Goal: Information Seeking & Learning: Learn about a topic

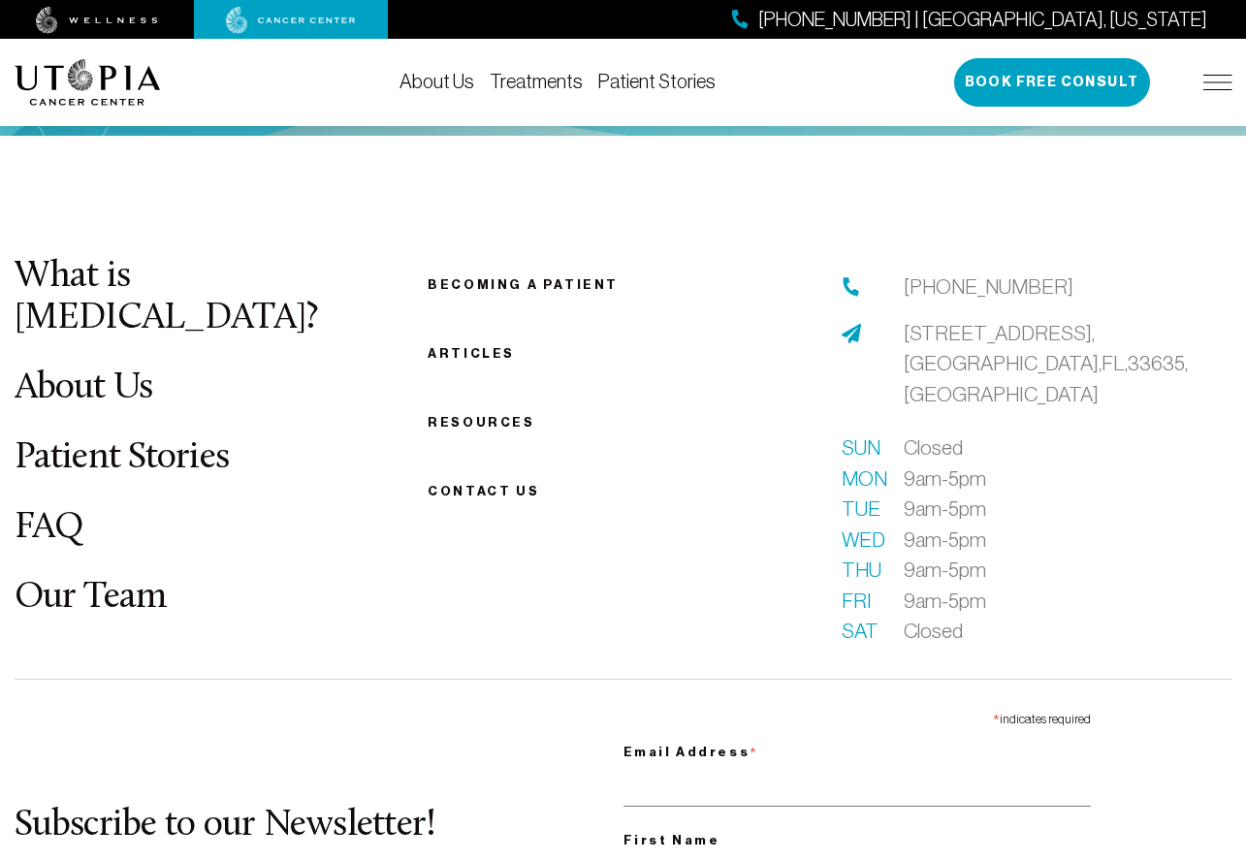
scroll to position [7455, 0]
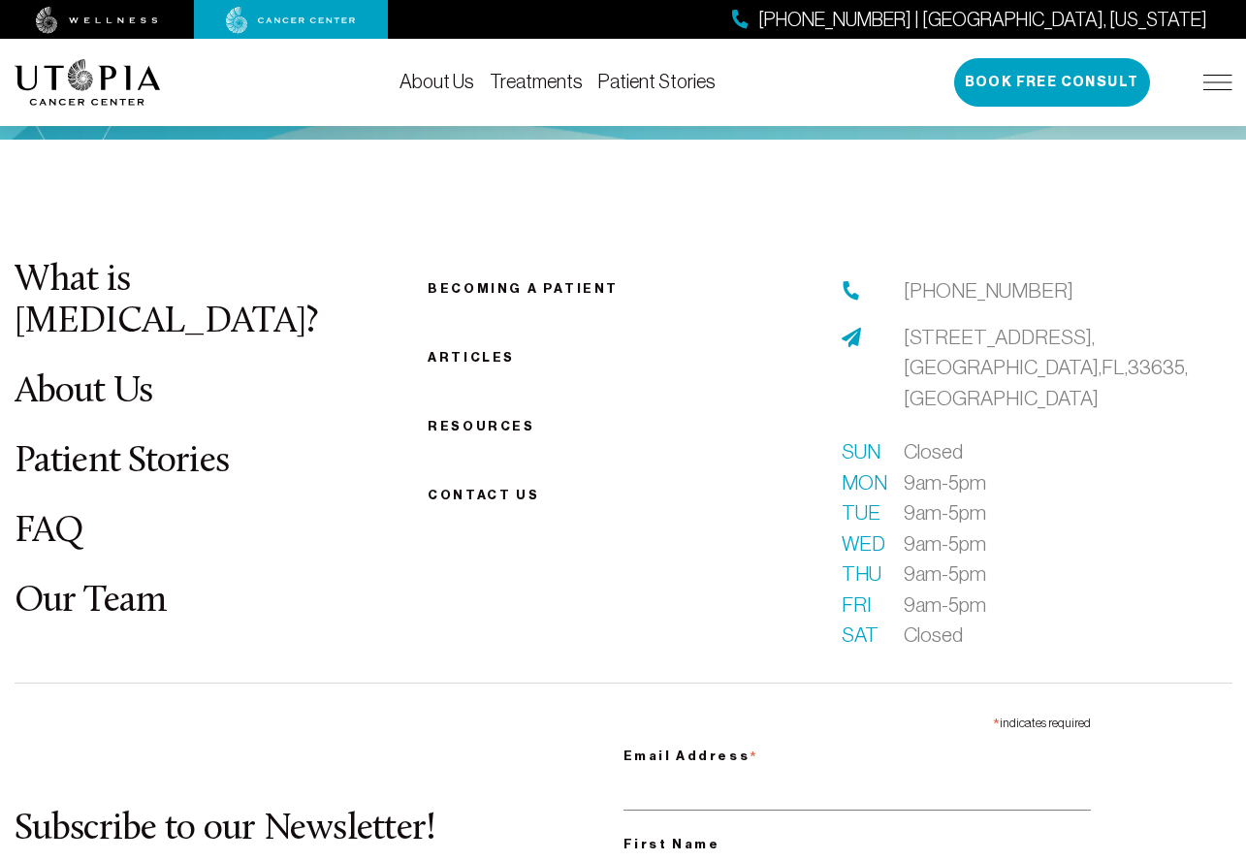
click at [80, 513] on link "FAQ" at bounding box center [50, 532] width 70 height 38
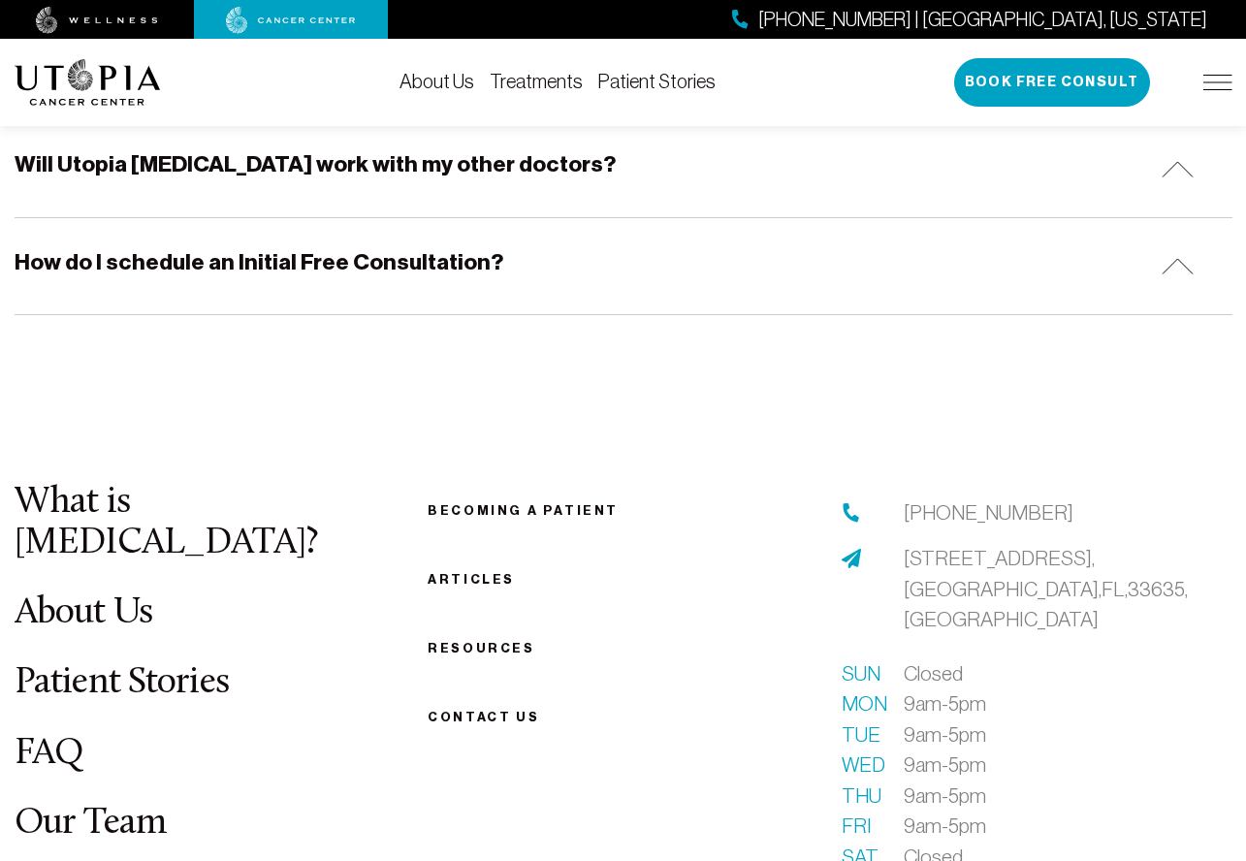
scroll to position [2149, 0]
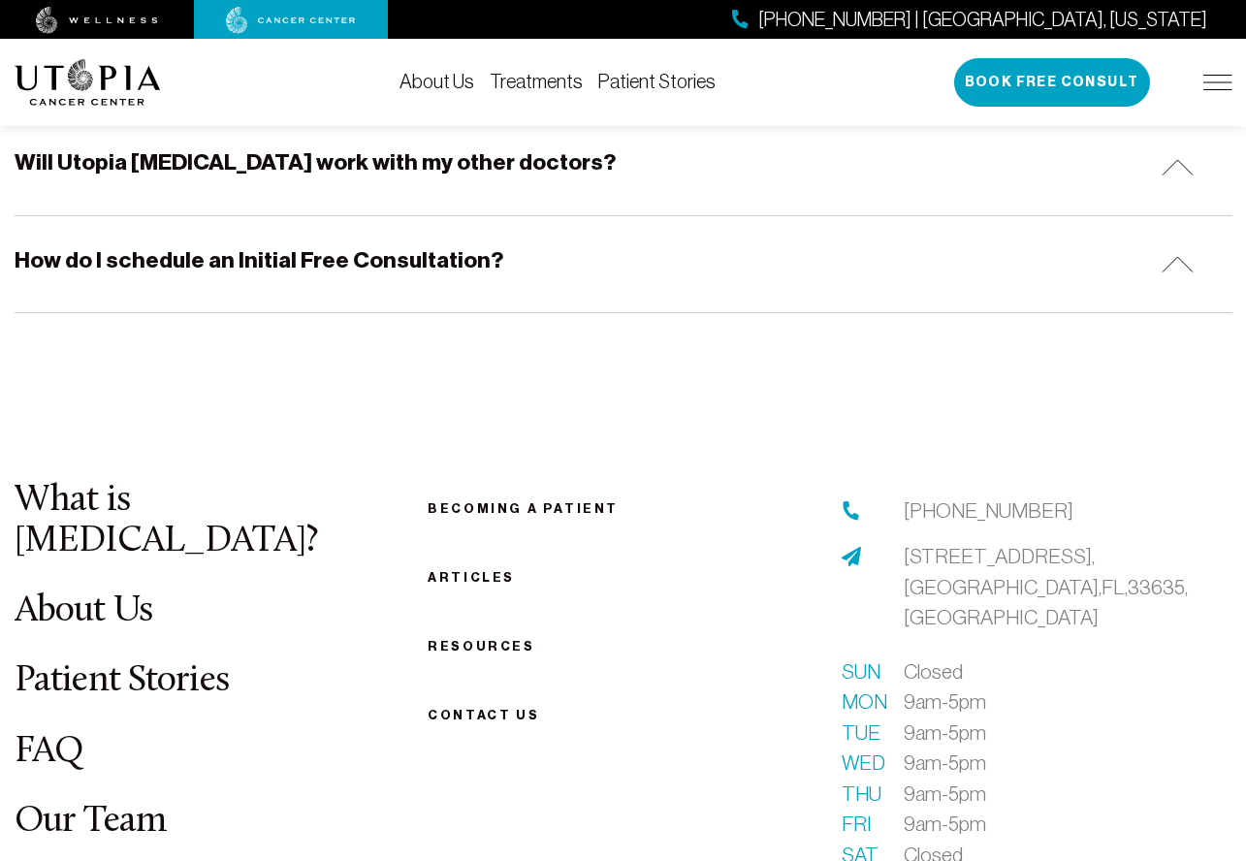
click at [497, 151] on h5 "Will Utopia [MEDICAL_DATA] work with my other doctors?" at bounding box center [315, 162] width 601 height 30
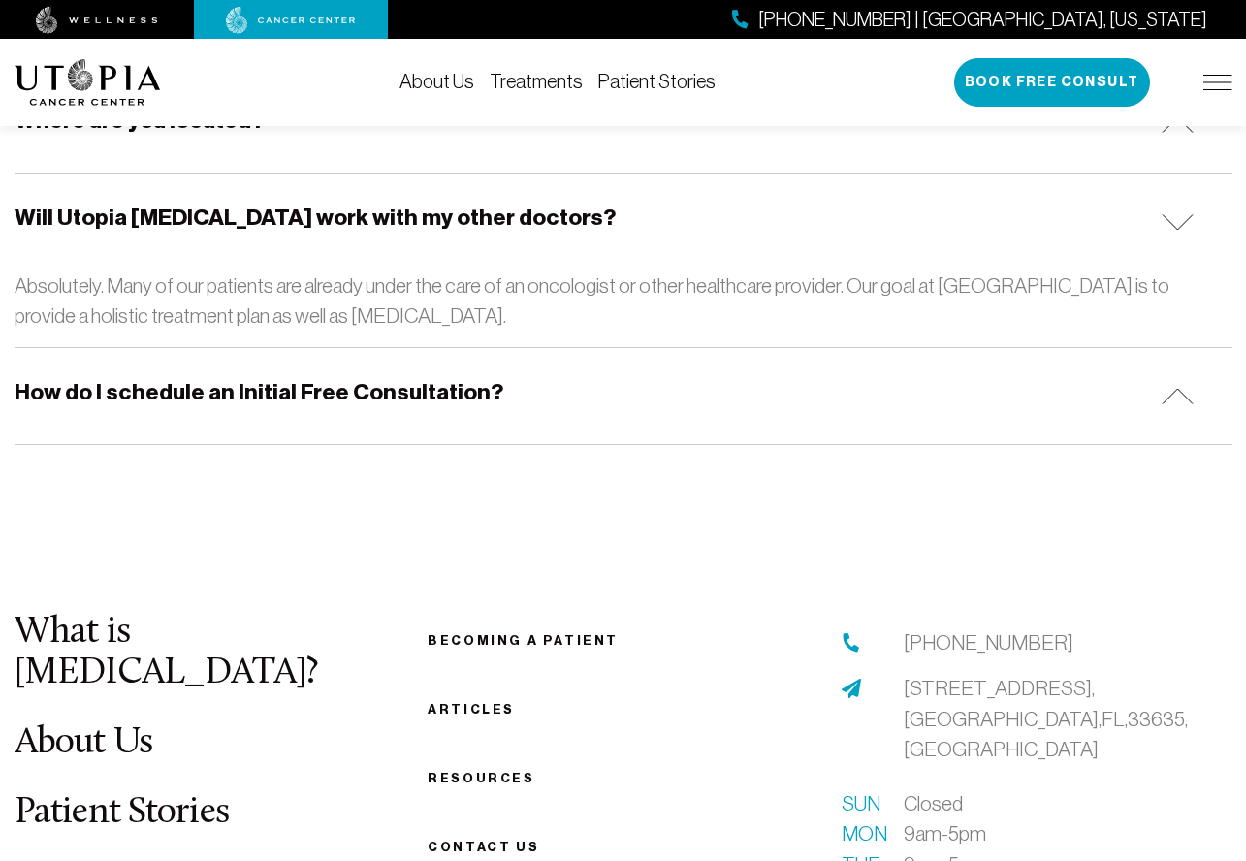
scroll to position [2095, 0]
click at [460, 376] on h5 "How do I schedule an Initial Free Consultation?" at bounding box center [259, 391] width 489 height 30
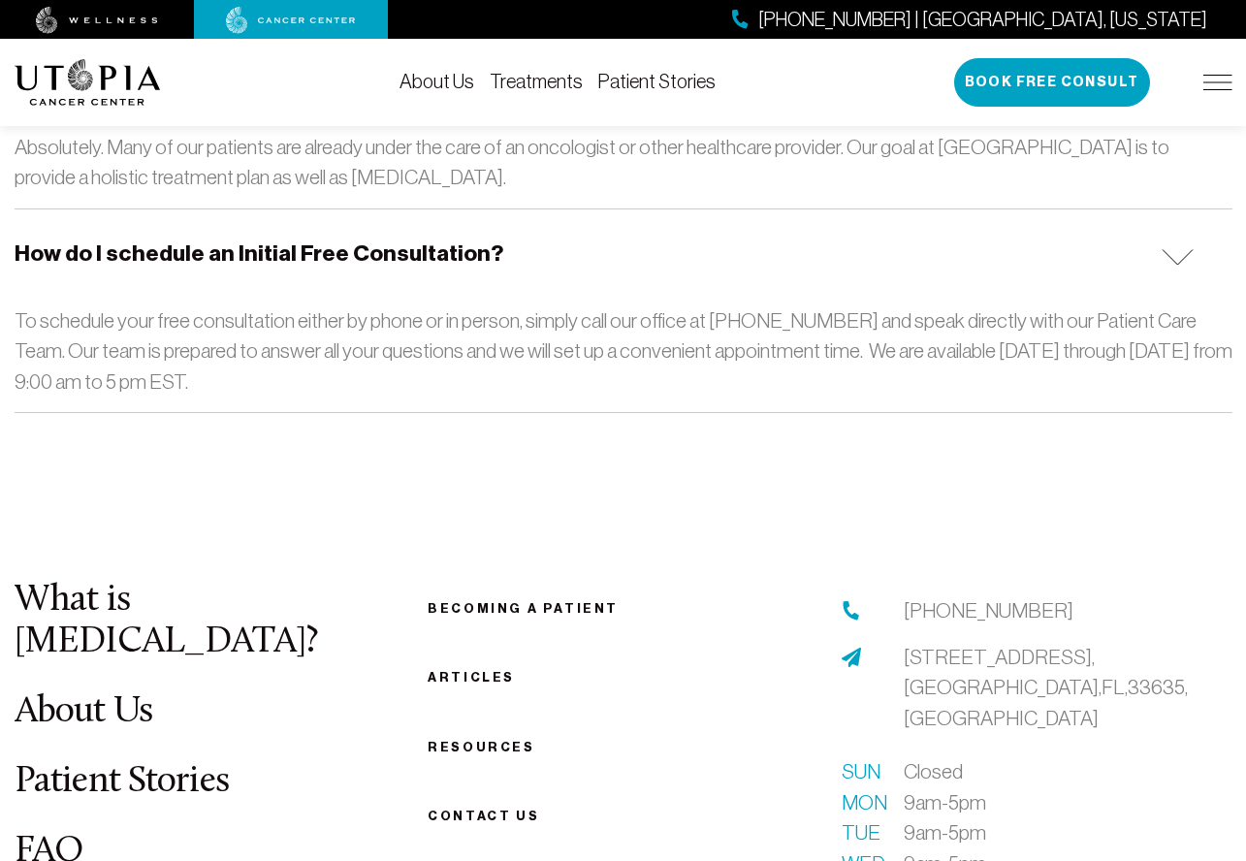
scroll to position [2234, 0]
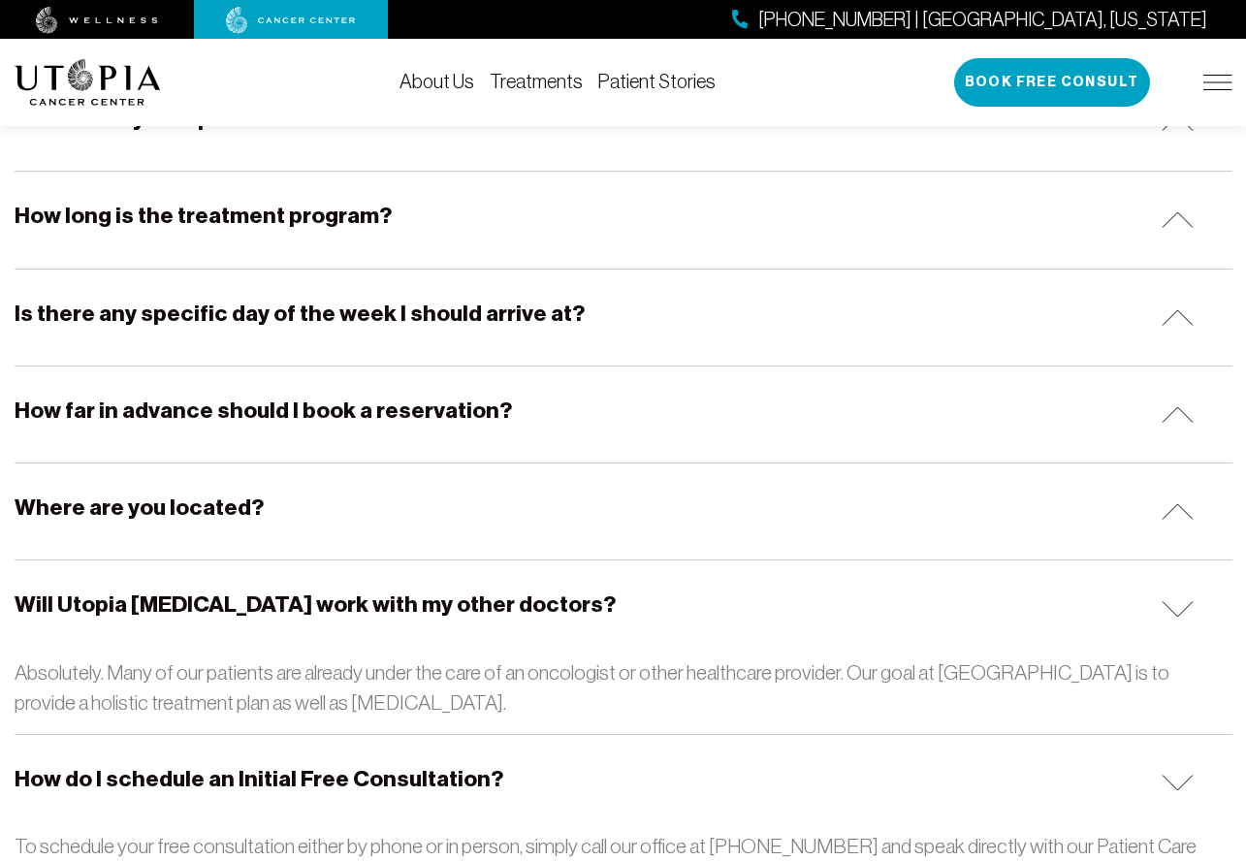
drag, startPoint x: 590, startPoint y: 539, endPoint x: 590, endPoint y: 456, distance: 83.4
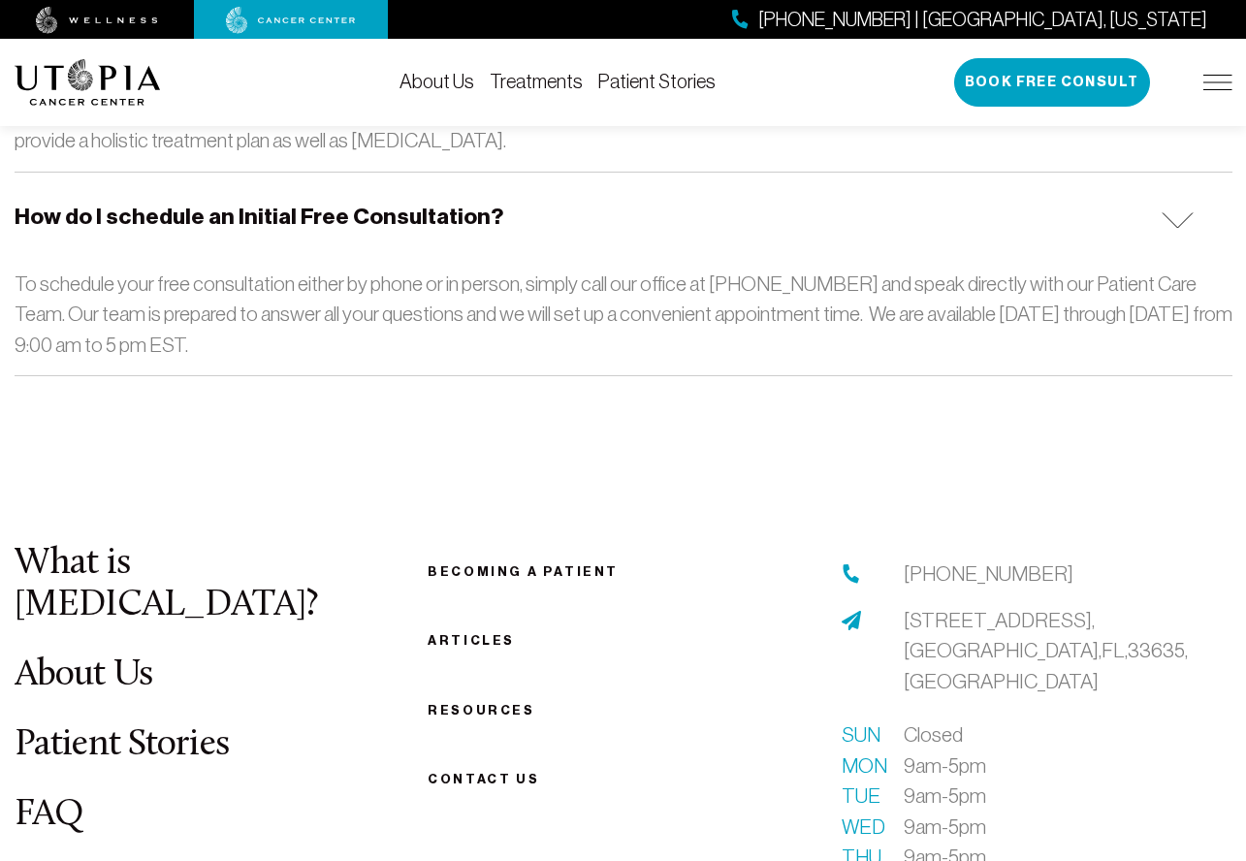
scroll to position [2273, 0]
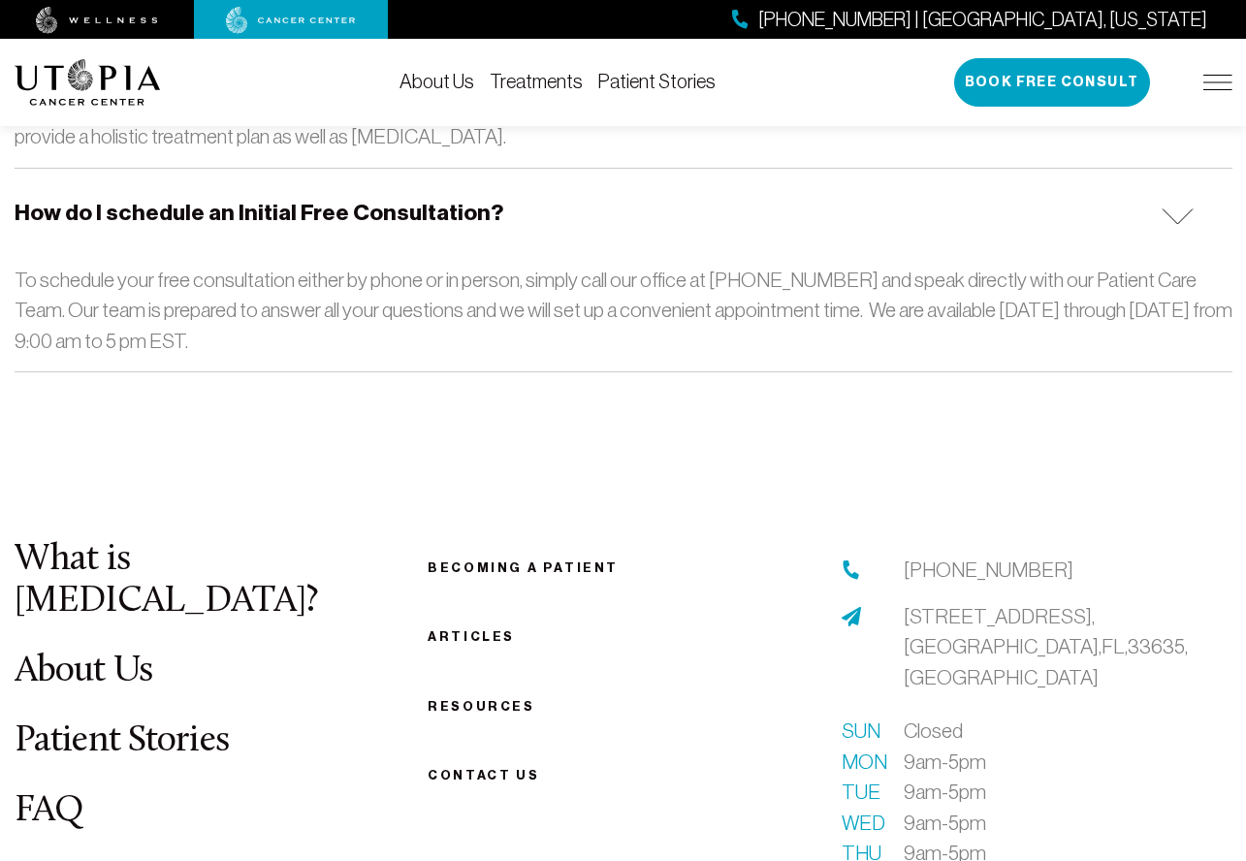
drag, startPoint x: 482, startPoint y: 614, endPoint x: 627, endPoint y: 581, distance: 149.2
click at [500, 614] on ul "Becoming a patient Articles Resources Contact us" at bounding box center [623, 671] width 391 height 232
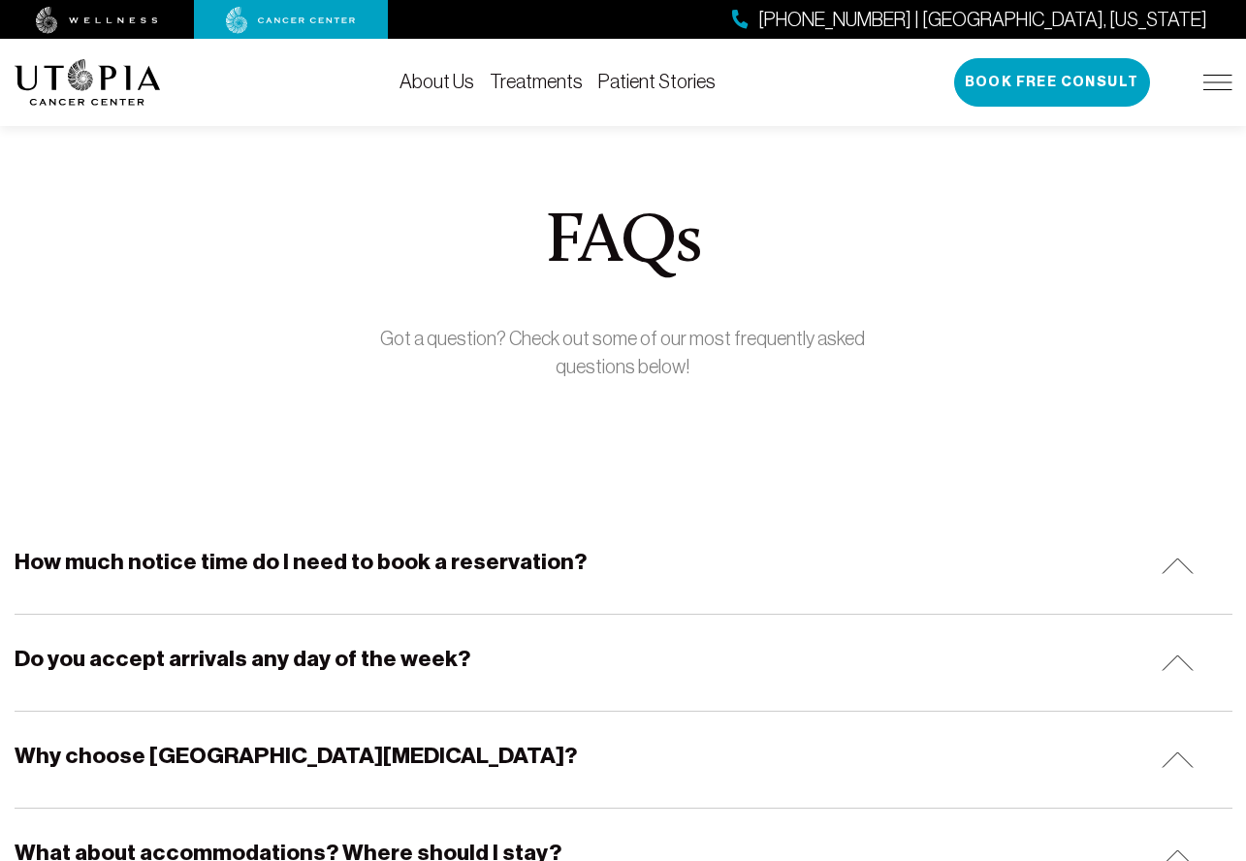
scroll to position [0, 0]
click at [460, 81] on link "About Us" at bounding box center [437, 81] width 75 height 21
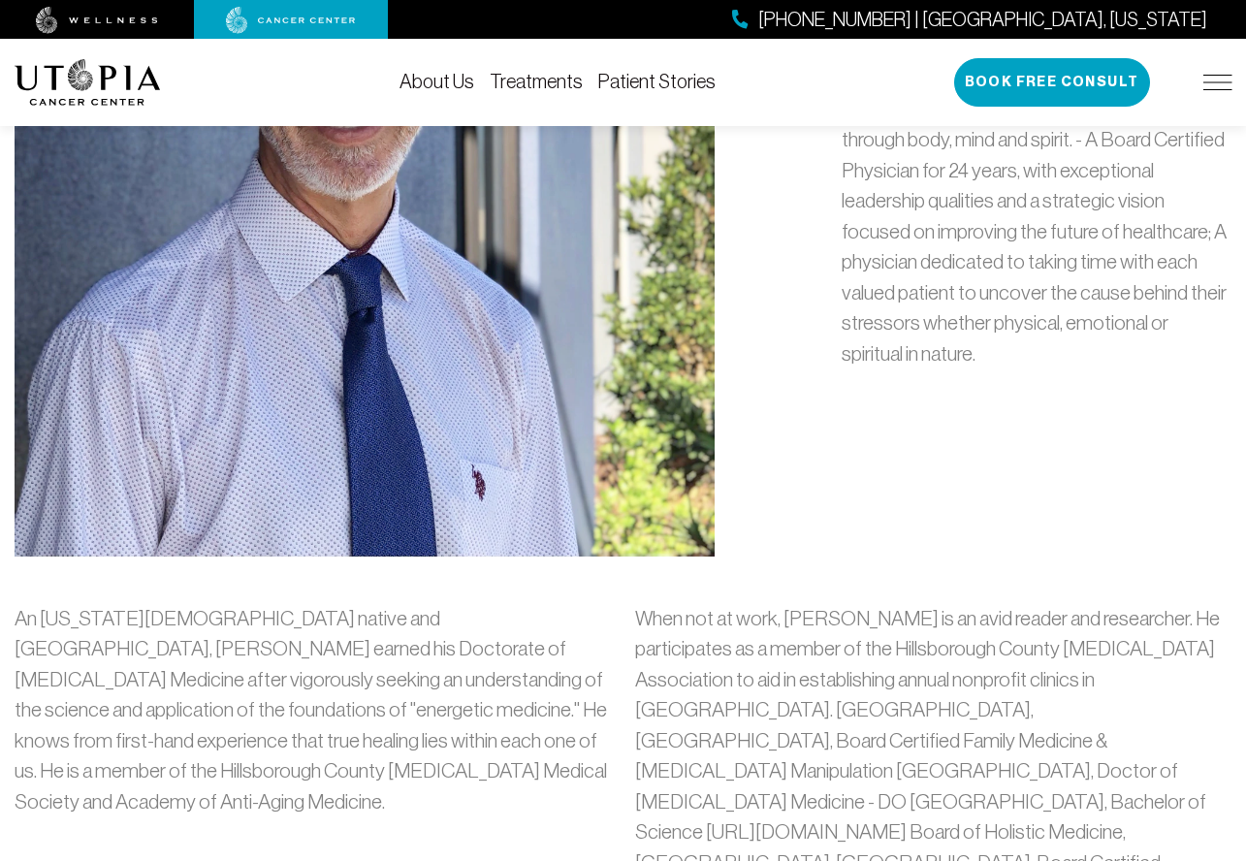
scroll to position [1130, 0]
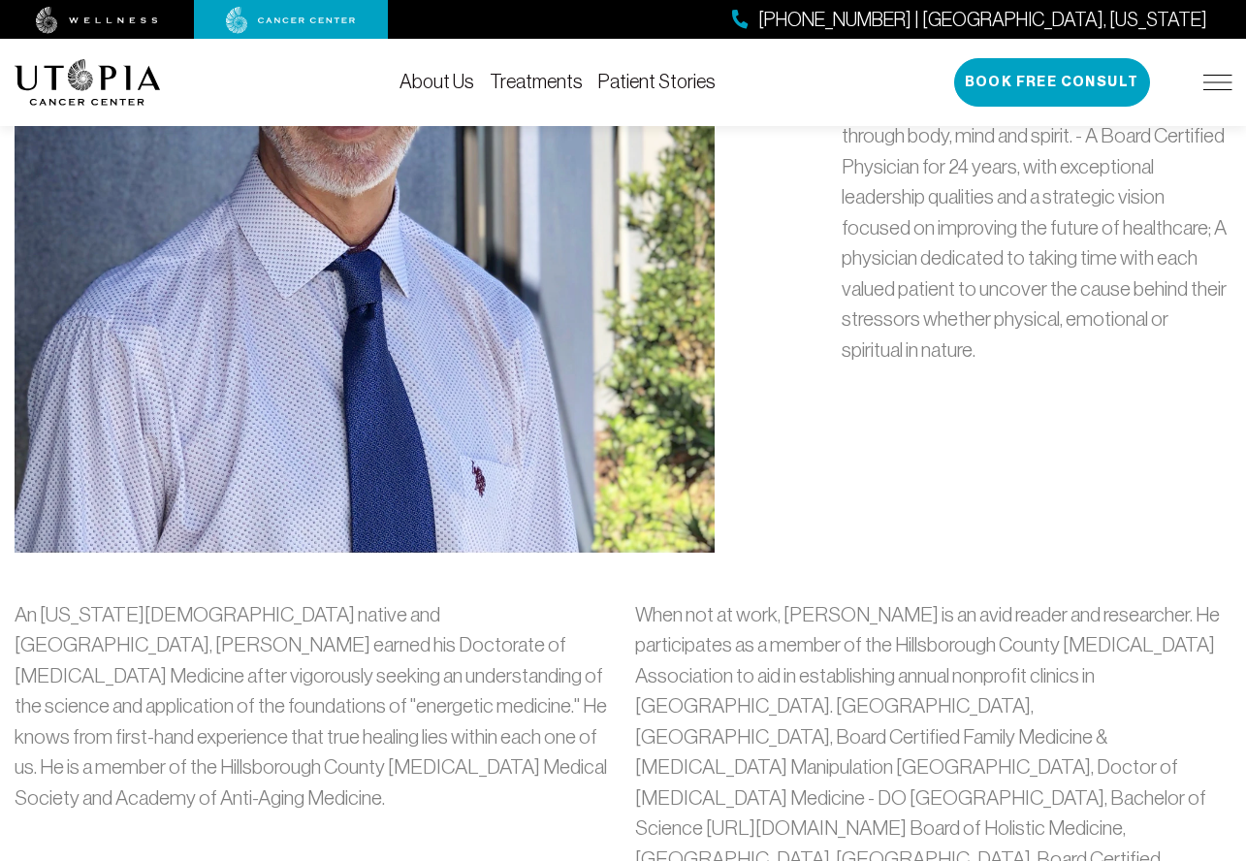
click at [494, 404] on img at bounding box center [365, 146] width 701 height 814
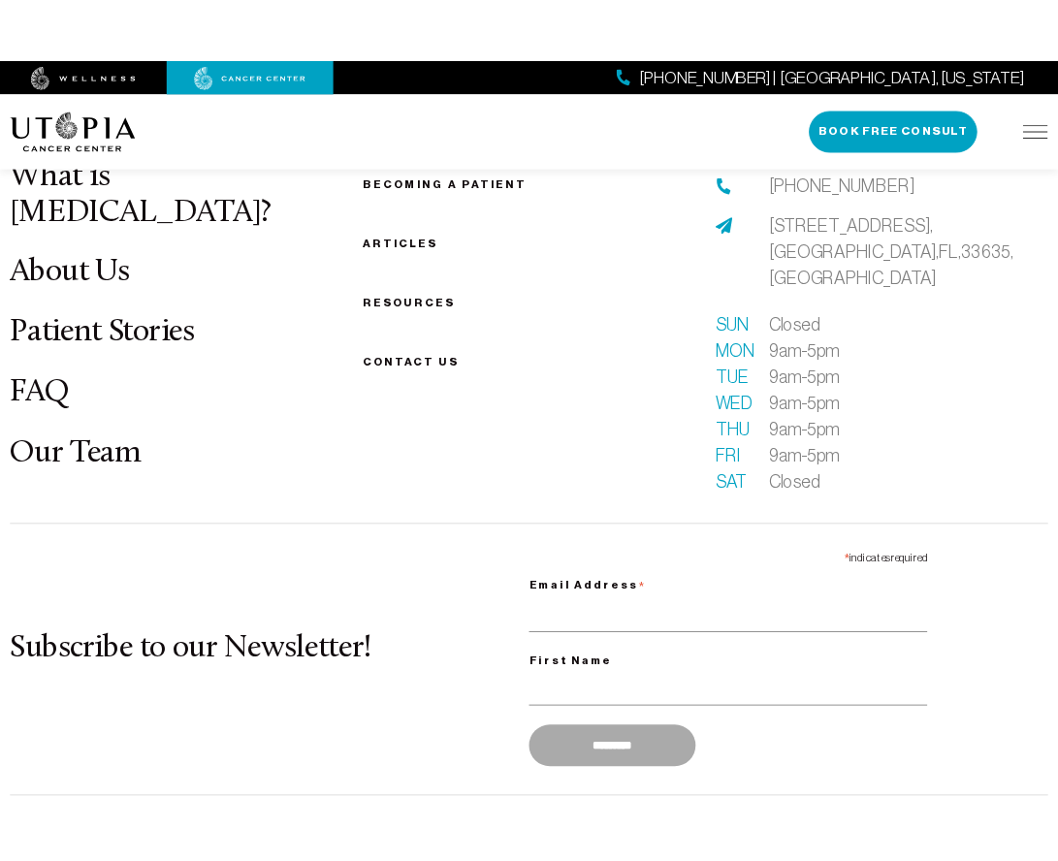
scroll to position [10147, 0]
